Goal: Find specific fact: Locate a discrete piece of known information

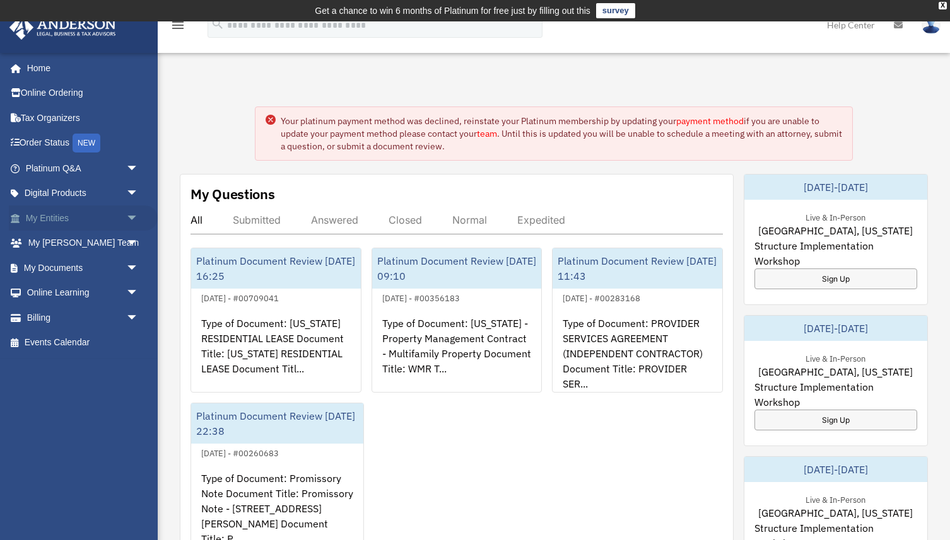
click at [83, 216] on link "My Entities arrow_drop_down" at bounding box center [83, 218] width 149 height 25
click at [51, 222] on link "My Entities arrow_drop_down" at bounding box center [83, 218] width 149 height 25
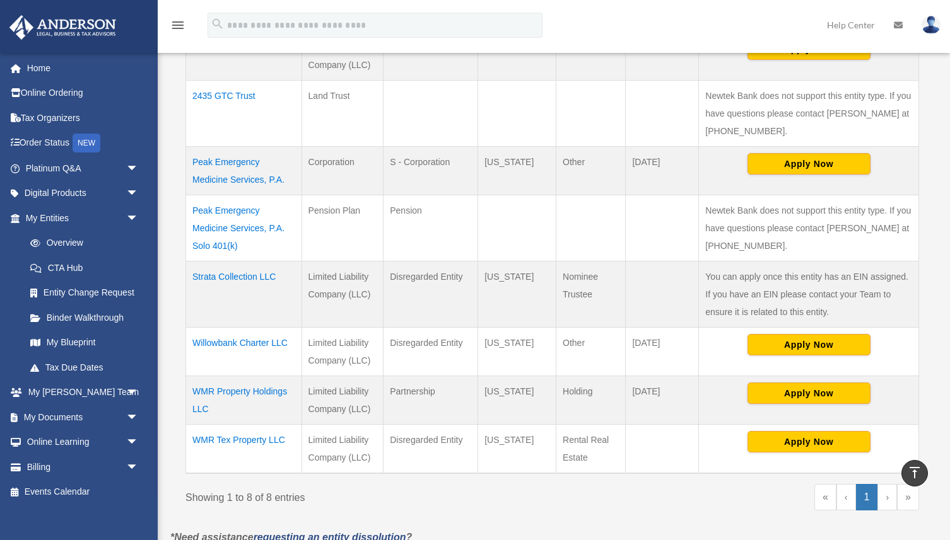
scroll to position [363, 0]
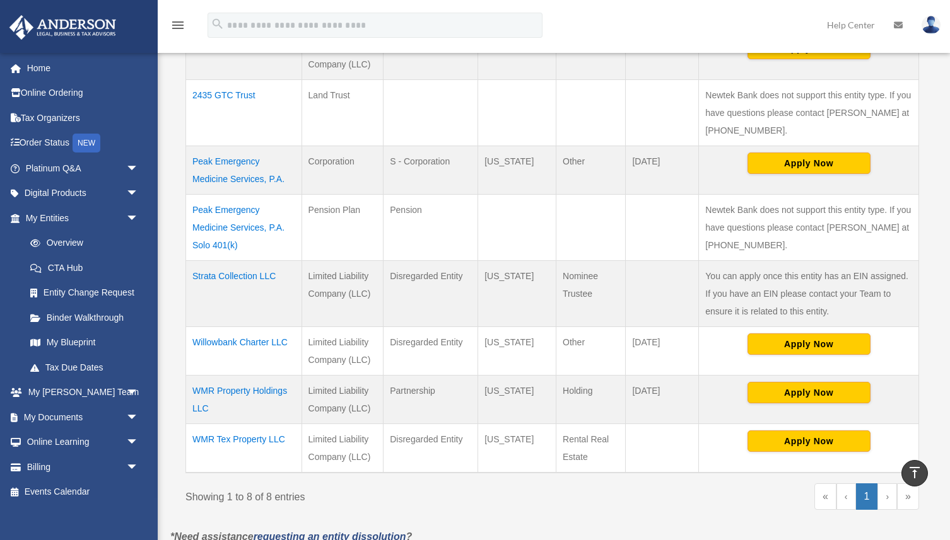
click at [240, 340] on td "Willowbank Charter LLC" at bounding box center [244, 351] width 116 height 49
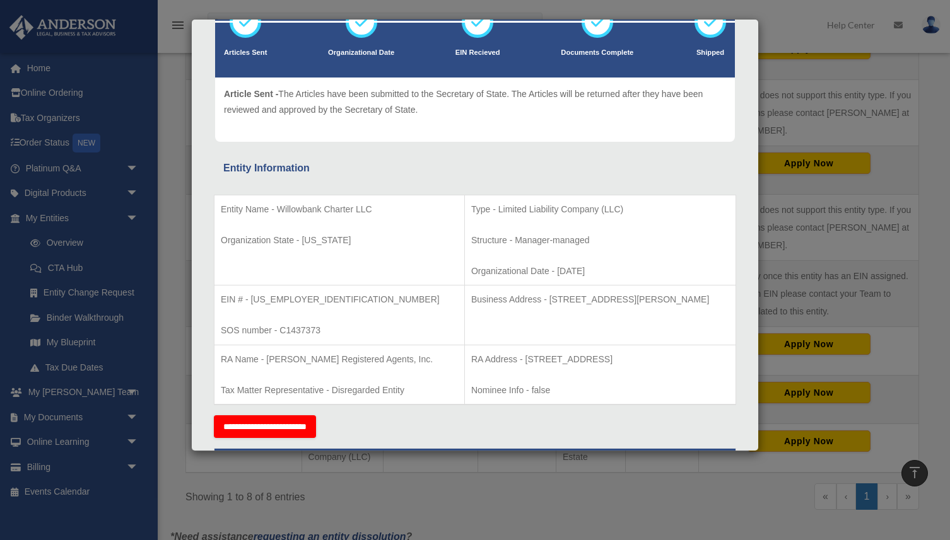
scroll to position [120, 0]
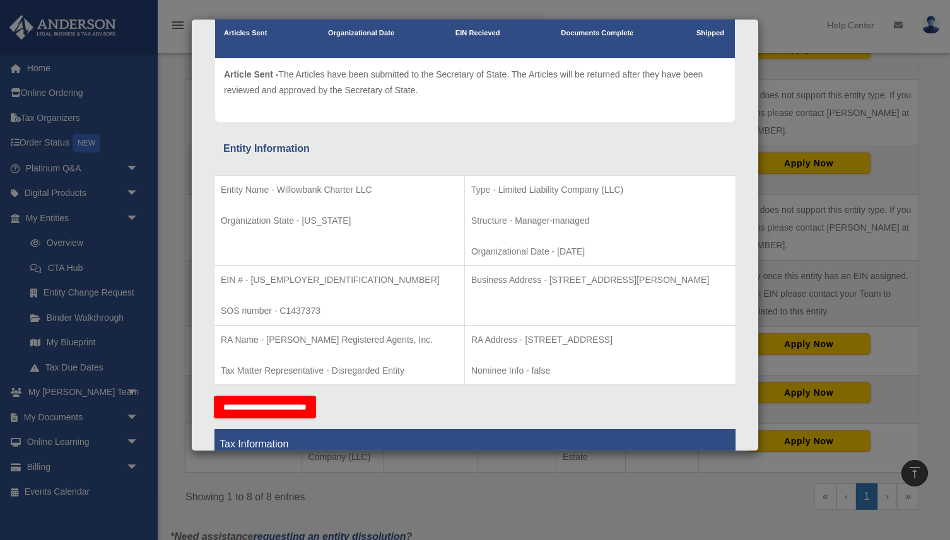
click at [489, 339] on p "RA Address - [STREET_ADDRESS]" at bounding box center [600, 340] width 258 height 16
drag, startPoint x: 487, startPoint y: 339, endPoint x: 710, endPoint y: 339, distance: 223.2
click at [710, 339] on p "RA Address - [STREET_ADDRESS]" at bounding box center [600, 340] width 258 height 16
copy p "[STREET_ADDRESS]"
